Goal: Task Accomplishment & Management: Manage account settings

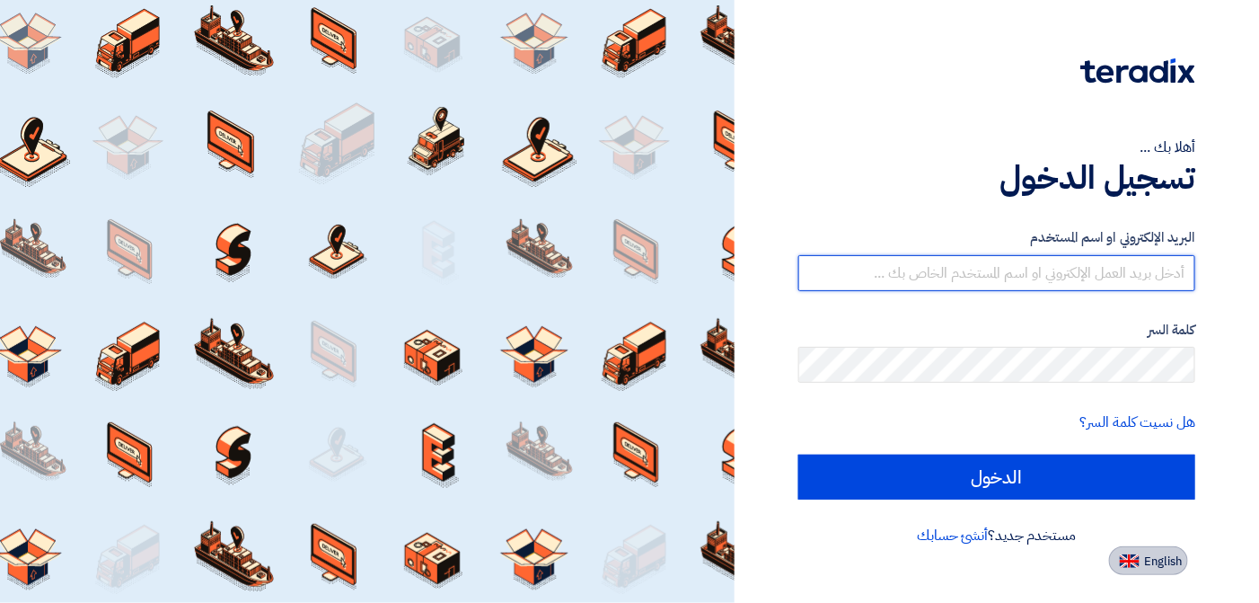
type input "[EMAIL_ADDRESS][DOMAIN_NAME]"
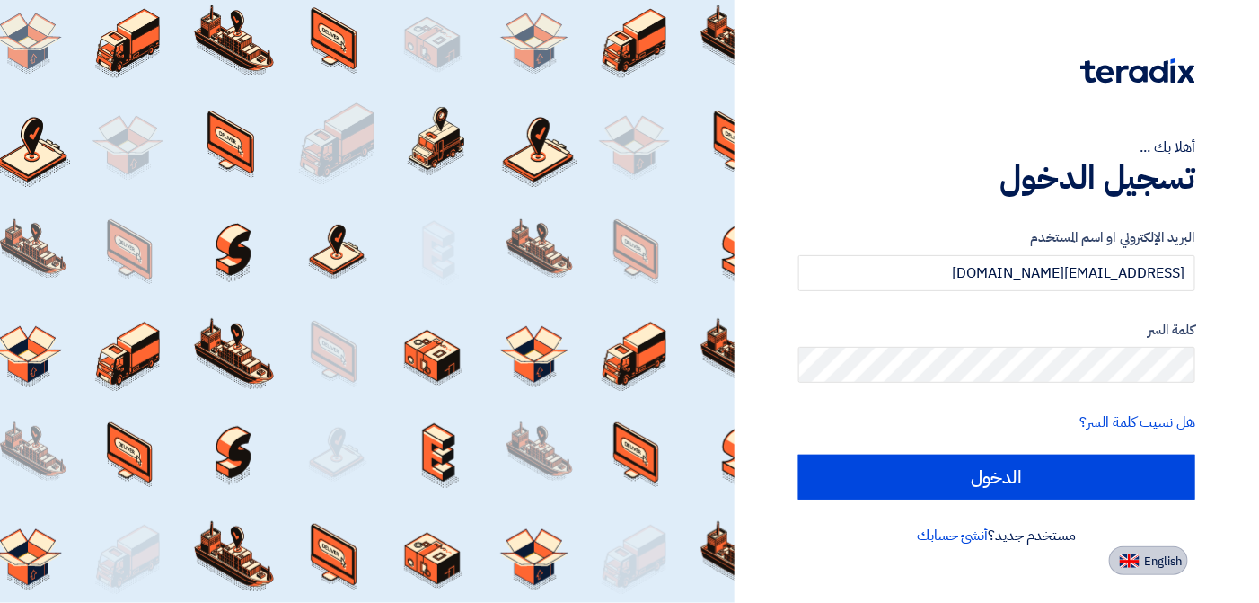
click at [1147, 559] on span "English" at bounding box center [1164, 561] width 38 height 13
type input "Sign in"
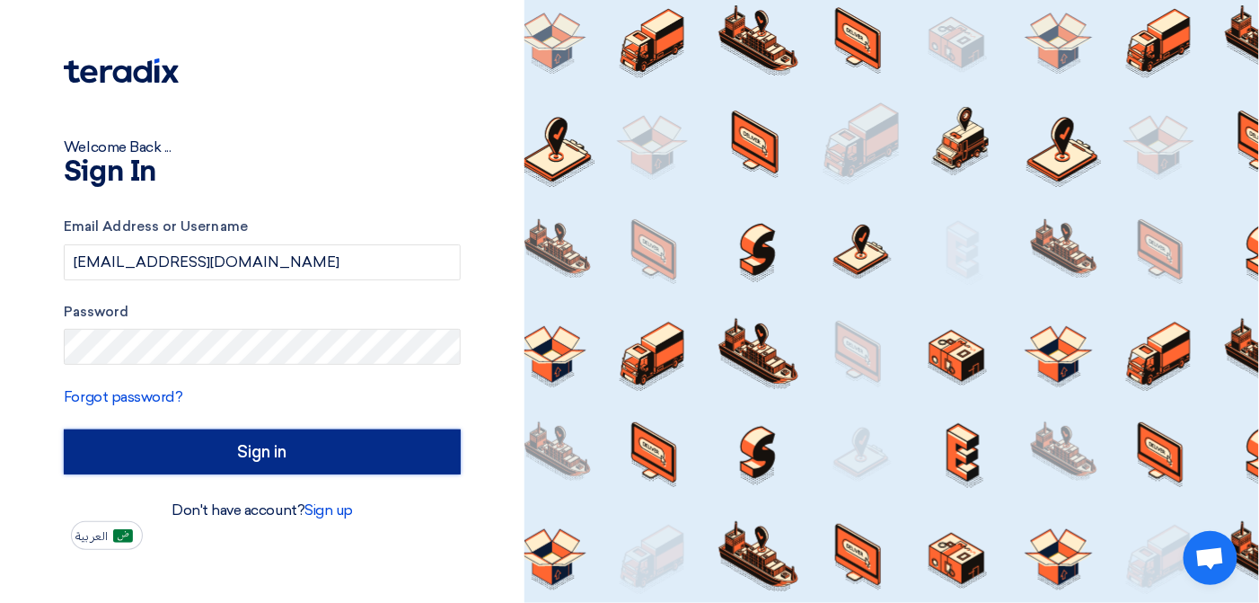
click at [330, 460] on input "Sign in" at bounding box center [262, 451] width 397 height 45
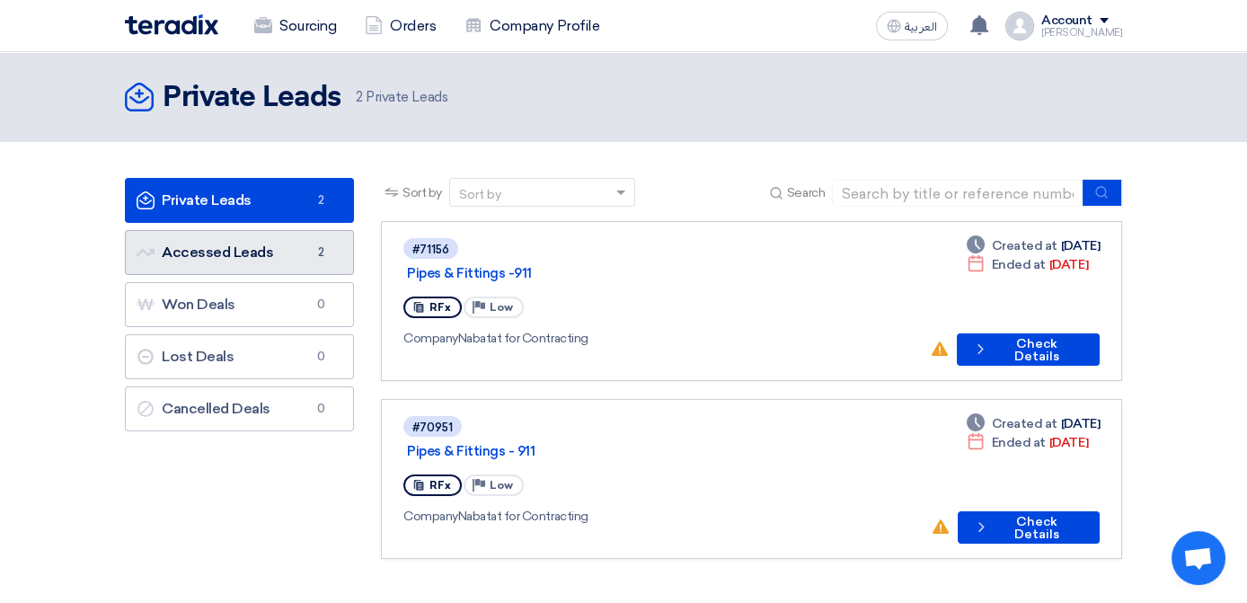
click at [183, 258] on link "Accessed Leads Accessed Leads 2" at bounding box center [239, 252] width 229 height 45
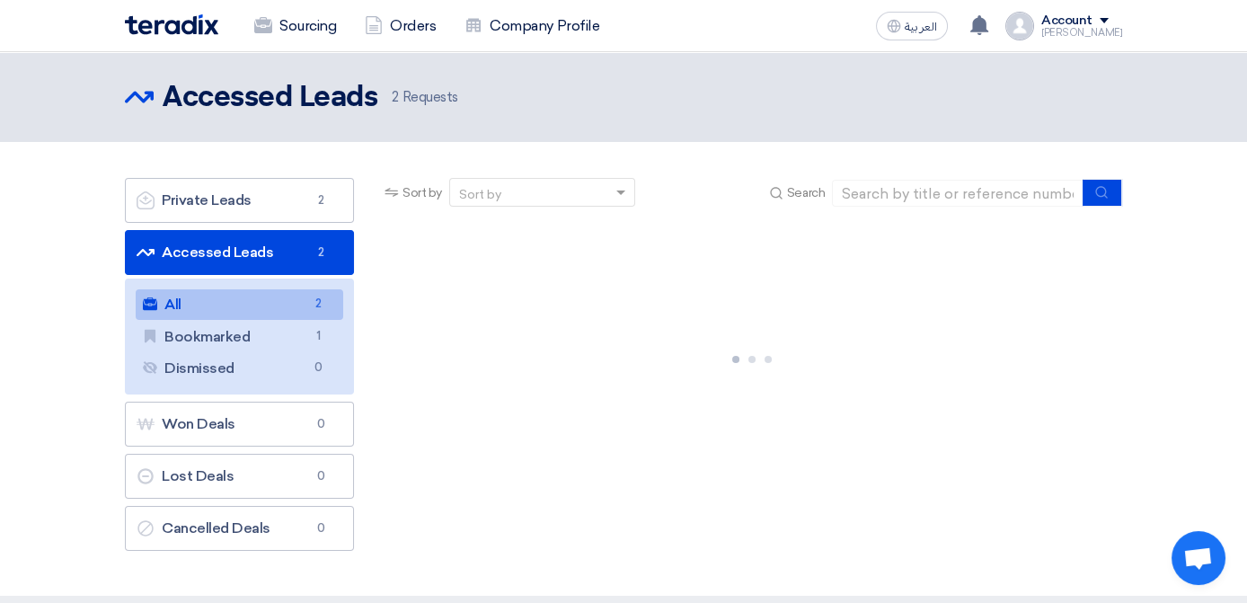
click at [184, 304] on link "All All 2" at bounding box center [239, 304] width 207 height 31
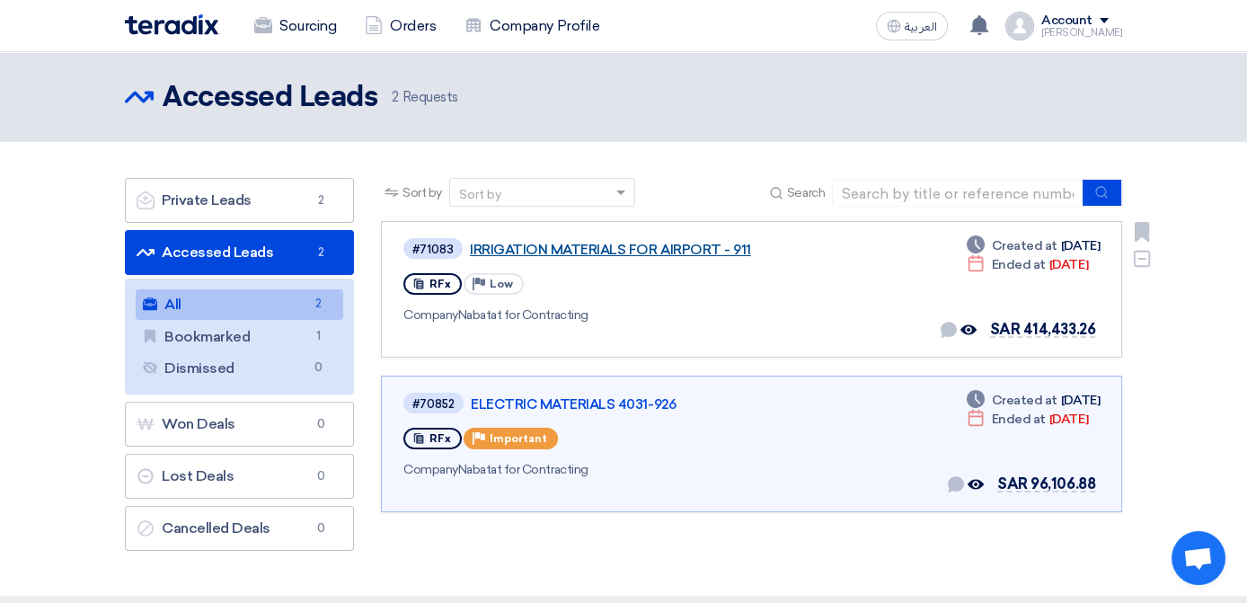
click at [594, 248] on link "IRRIGATION MATERIALS FOR AIRPORT - 911" at bounding box center [694, 250] width 449 height 16
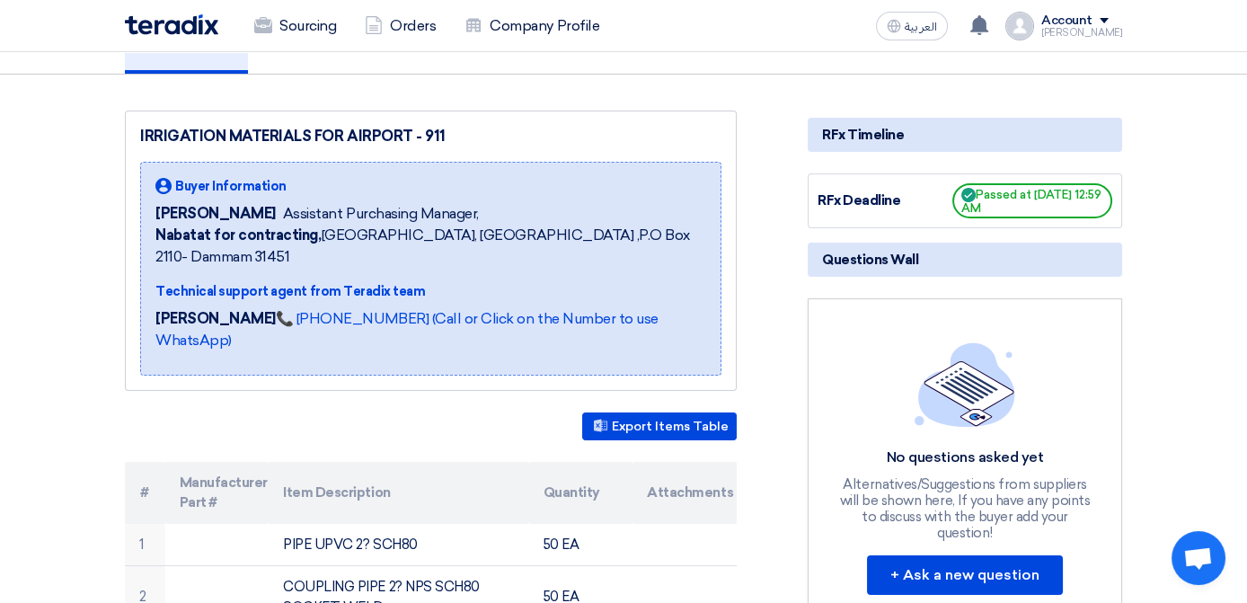
scroll to position [269, 0]
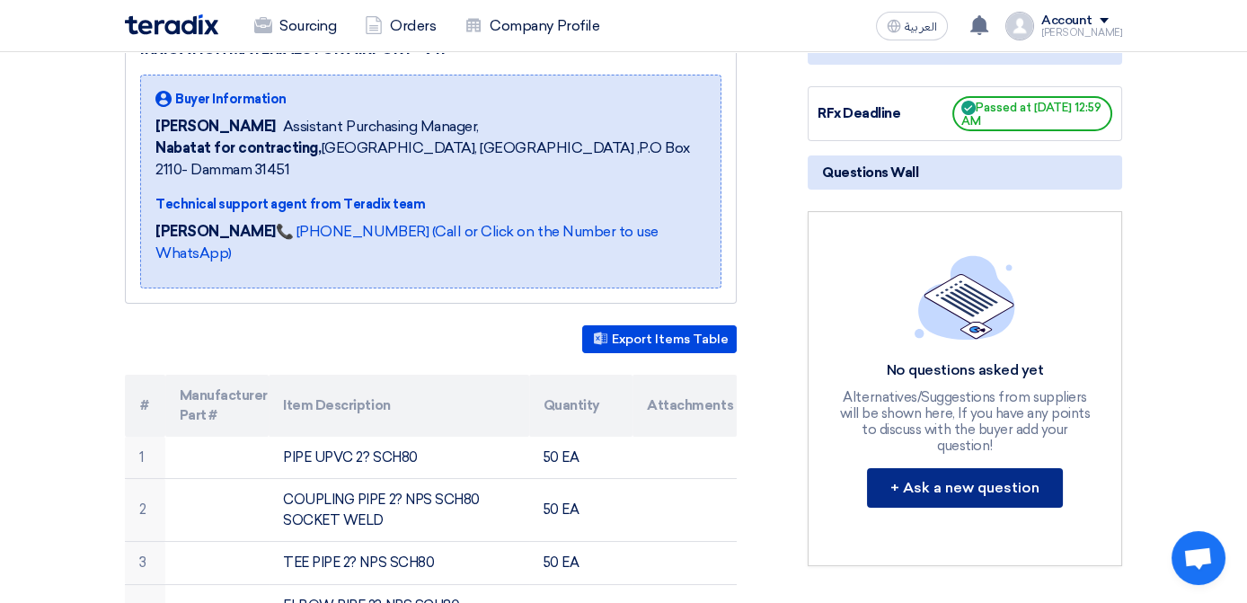
click at [977, 468] on button "+ Ask a new question" at bounding box center [965, 488] width 196 height 40
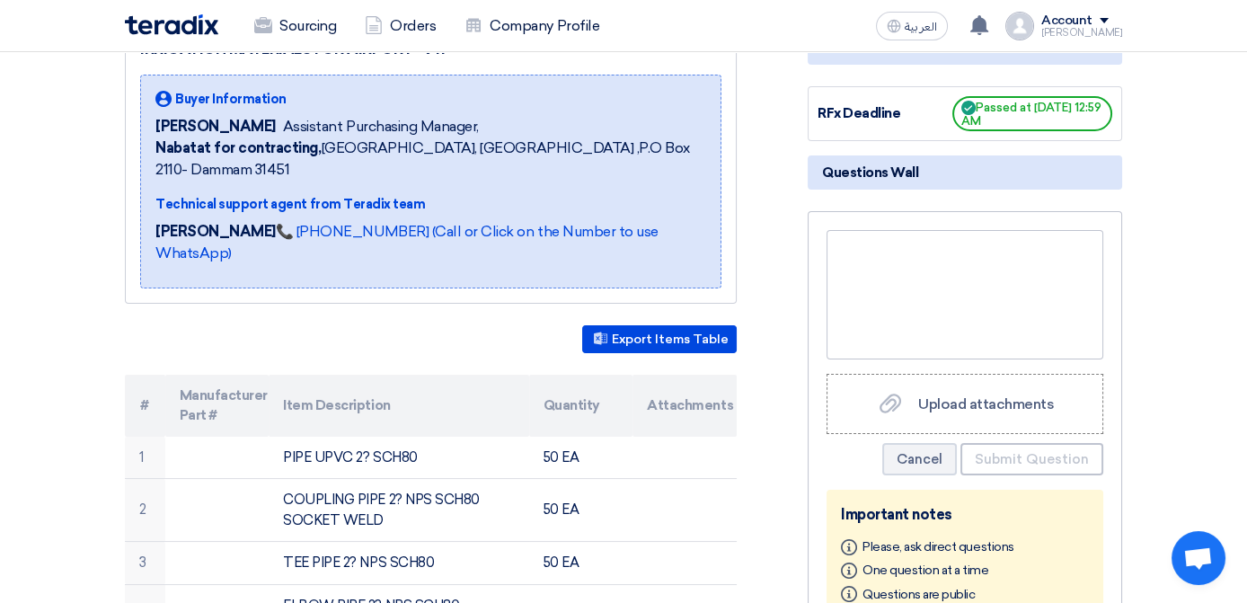
scroll to position [180, 0]
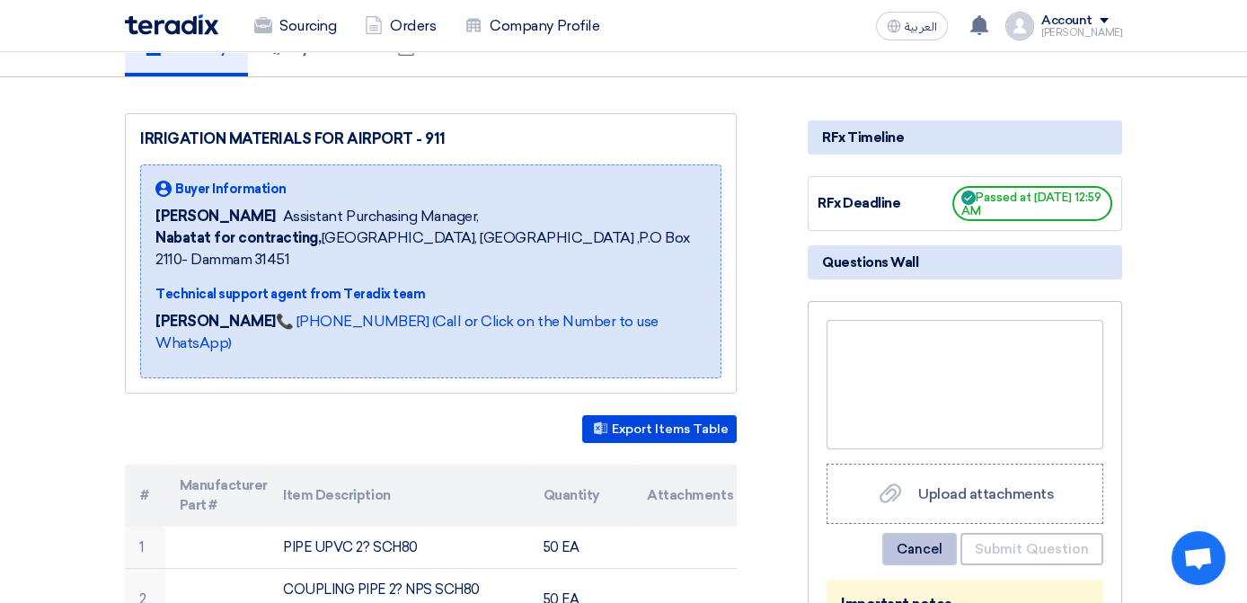
click at [957, 534] on button "Cancel" at bounding box center [919, 549] width 75 height 32
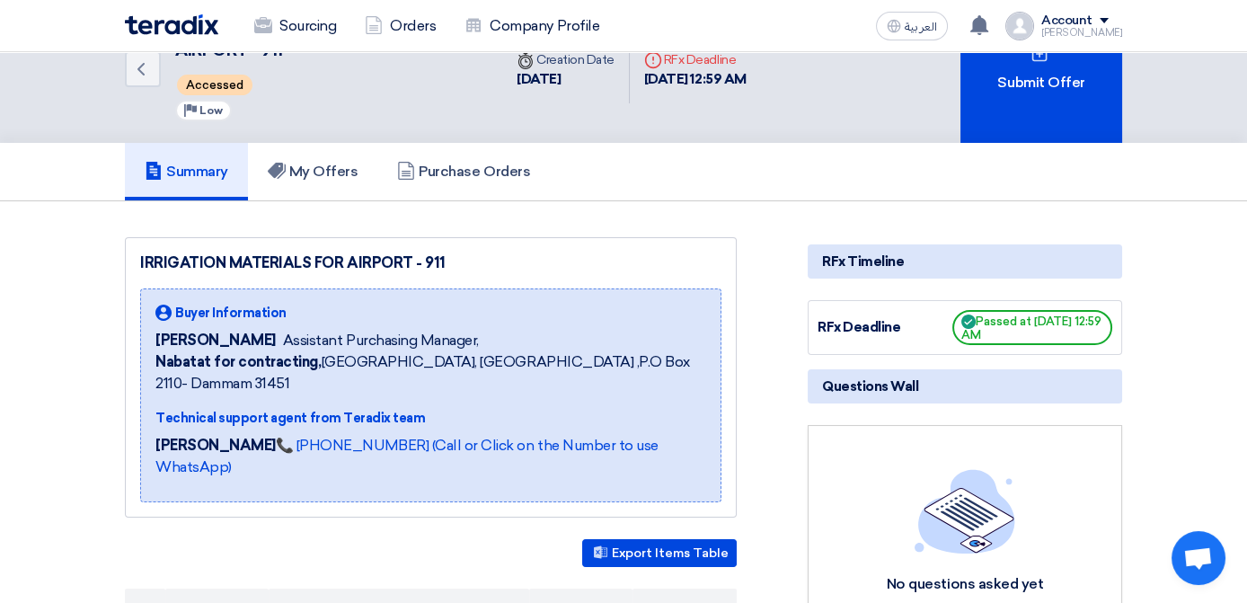
scroll to position [0, 0]
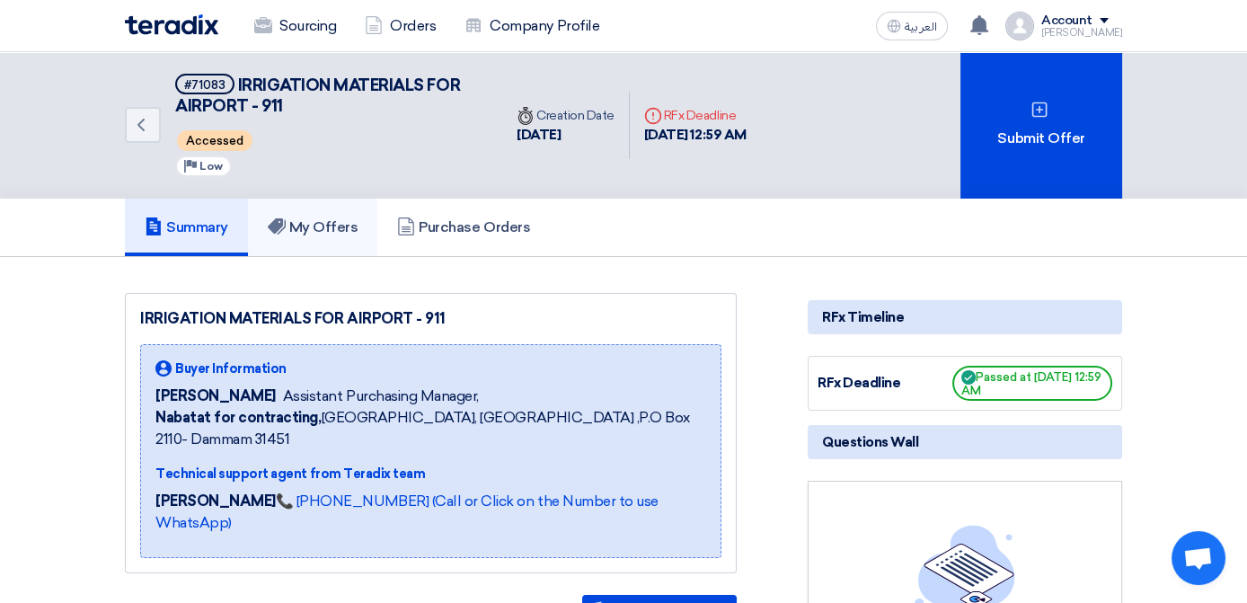
click at [268, 231] on h5 "My Offers" at bounding box center [313, 227] width 91 height 18
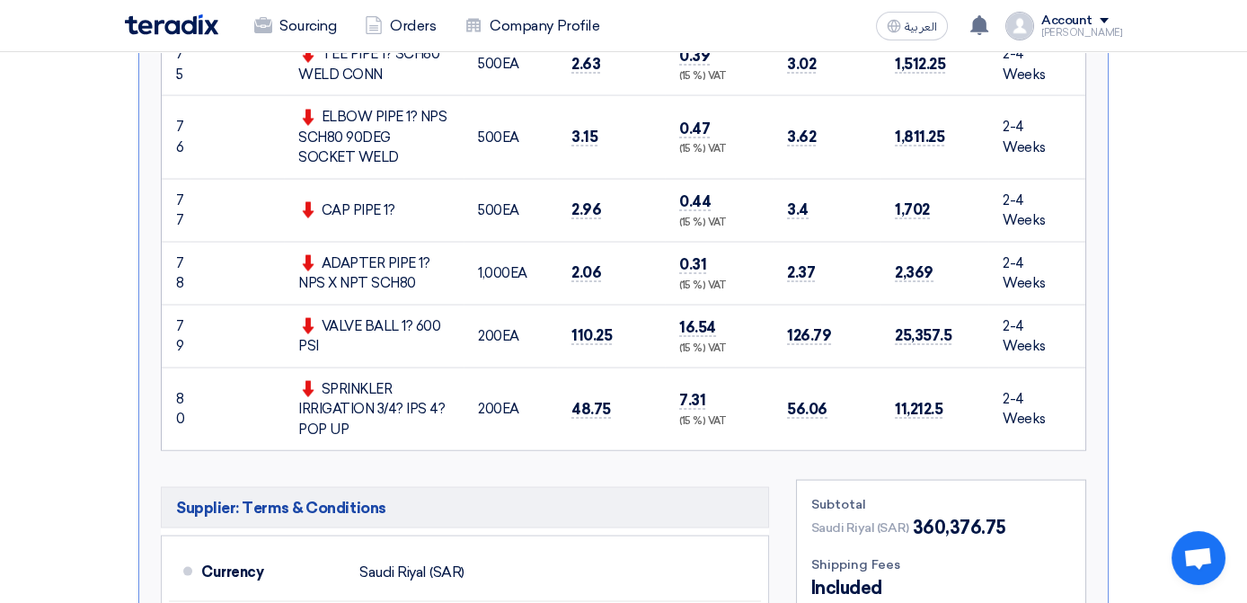
scroll to position [6107, 0]
